Goal: Information Seeking & Learning: Check status

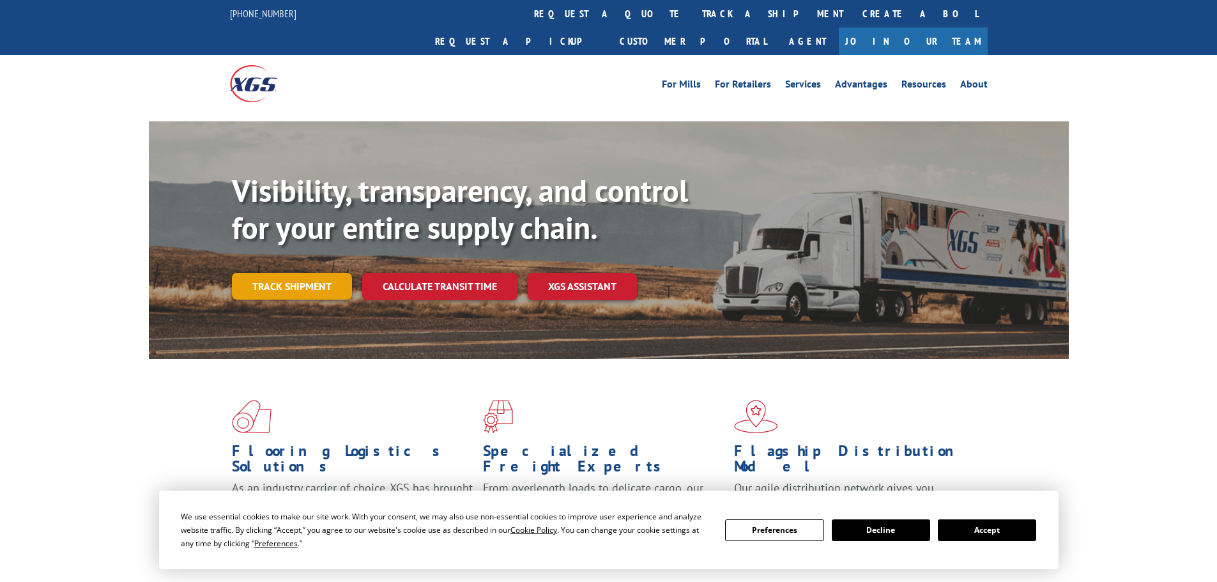
click at [264, 273] on link "Track shipment" at bounding box center [292, 286] width 120 height 27
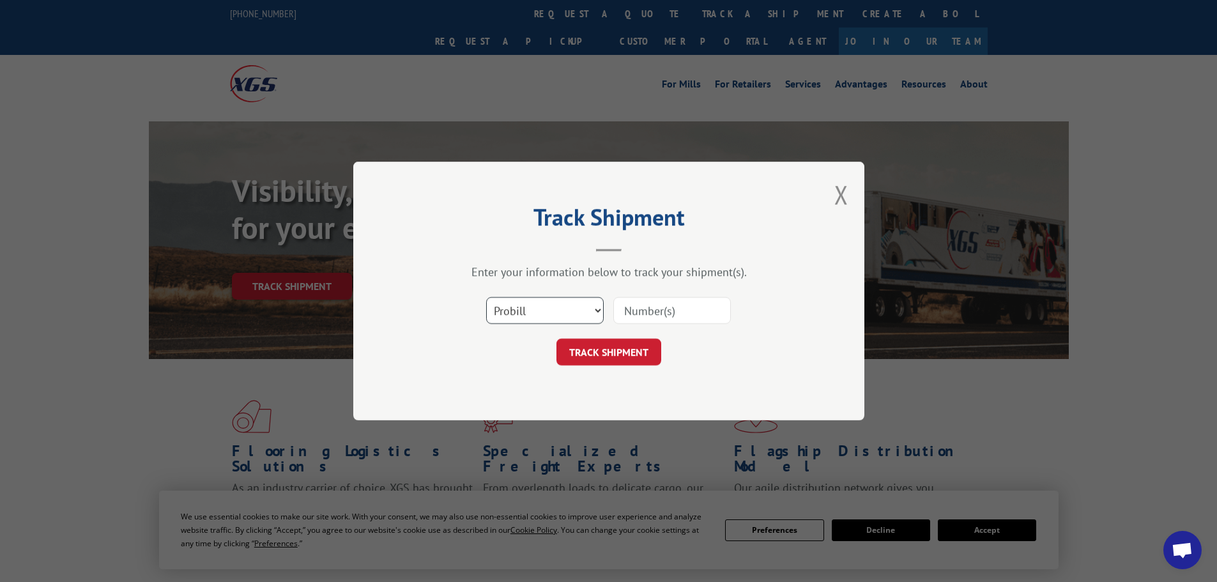
click at [558, 313] on select "Select category... Probill BOL PO" at bounding box center [545, 310] width 118 height 27
select select "bol"
click at [486, 297] on select "Select category... Probill BOL PO" at bounding box center [545, 310] width 118 height 27
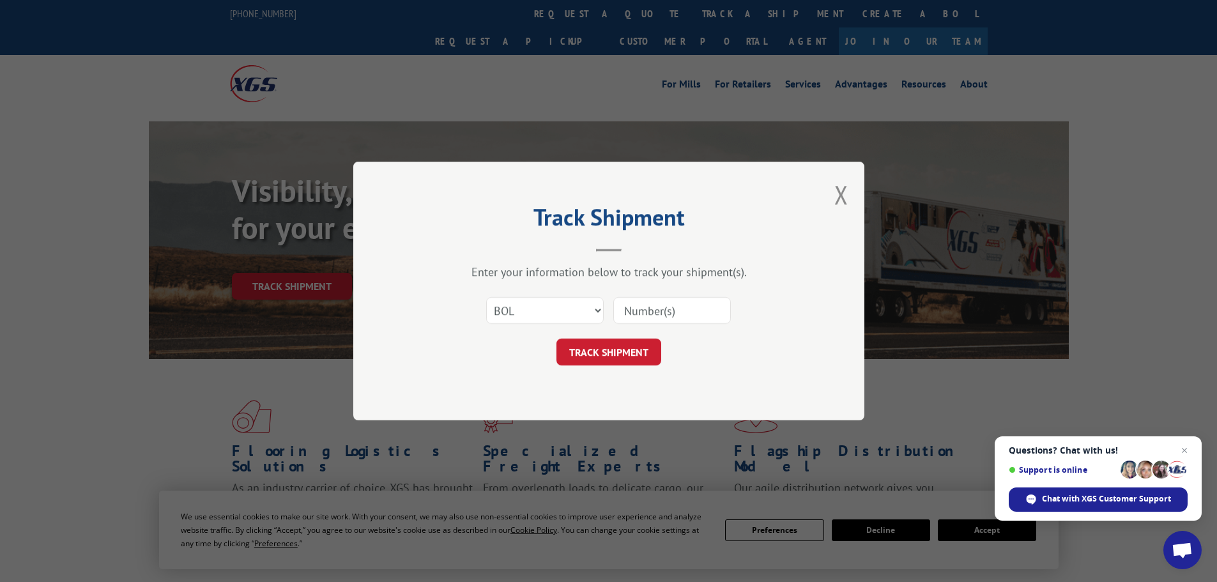
click at [685, 312] on input at bounding box center [672, 310] width 118 height 27
paste input "7068571"
type input "7068571"
click at [623, 358] on button "TRACK SHIPMENT" at bounding box center [608, 351] width 105 height 27
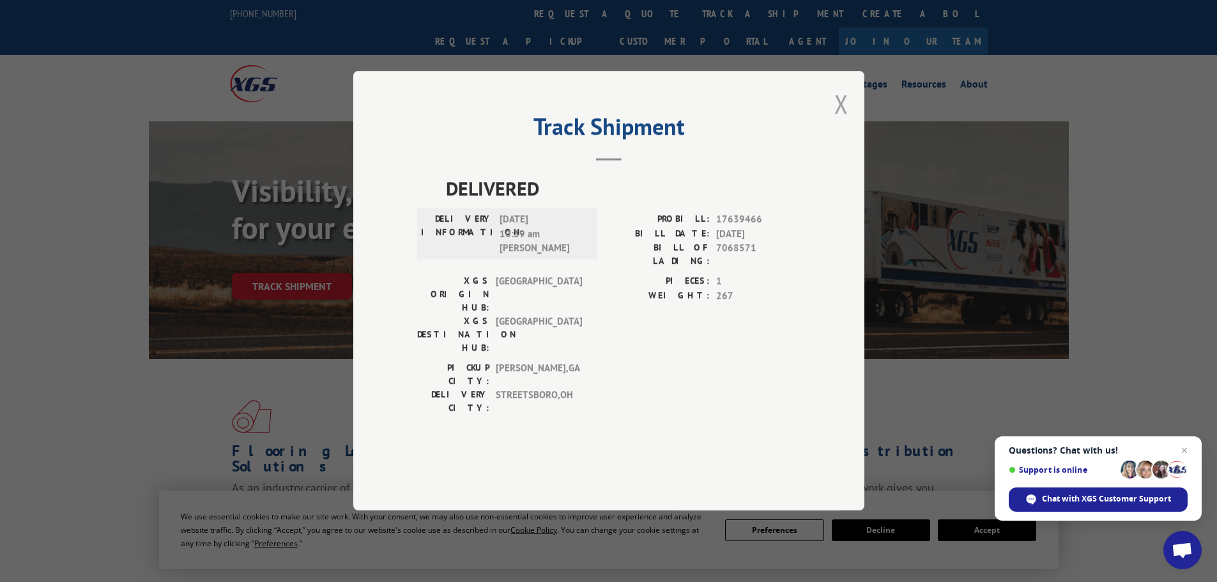
click at [836, 121] on button "Close modal" at bounding box center [841, 104] width 14 height 34
